Goal: Navigation & Orientation: Understand site structure

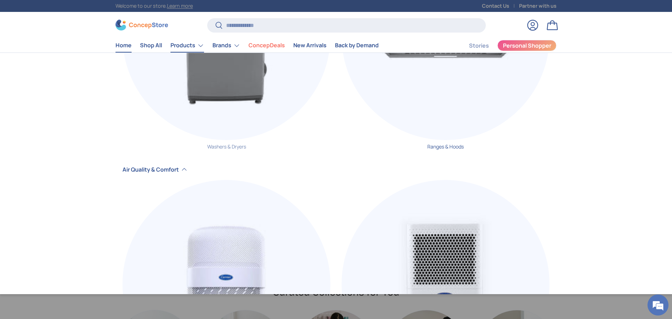
scroll to position [0, 1343]
drag, startPoint x: 212, startPoint y: 54, endPoint x: 203, endPoint y: 70, distance: 19.1
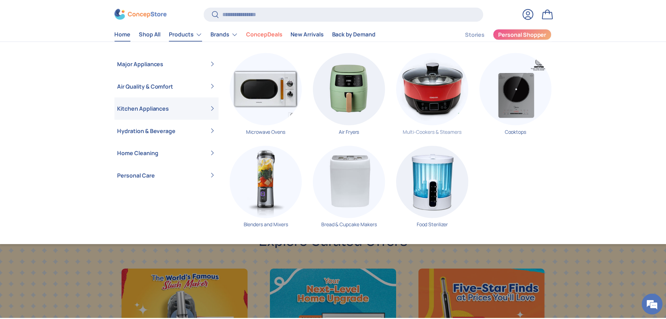
scroll to position [0, 2015]
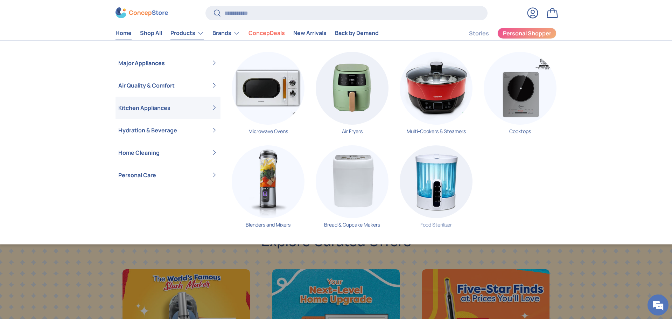
click at [438, 162] on img "Primary" at bounding box center [435, 181] width 73 height 73
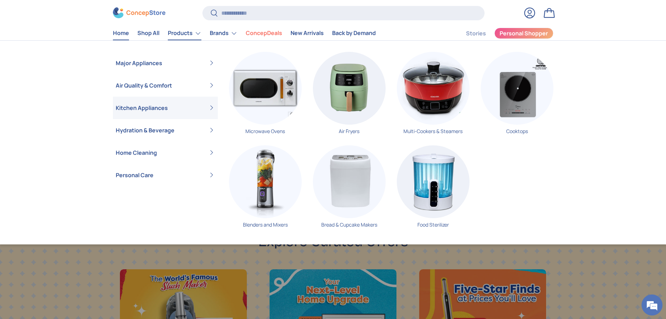
scroll to position [0, 1999]
